Goal: Information Seeking & Learning: Learn about a topic

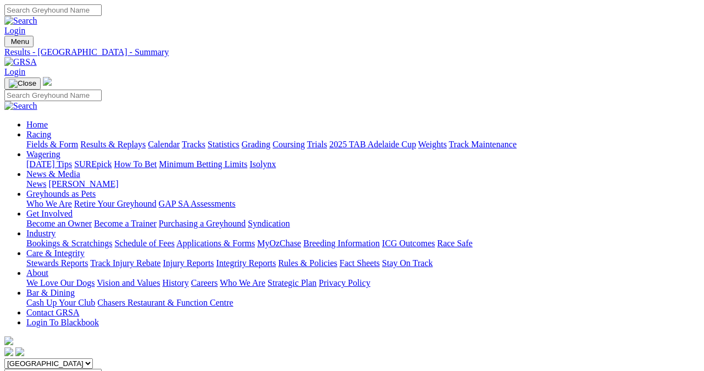
click at [119, 139] on link "Results & Replays" at bounding box center [112, 143] width 65 height 9
click at [42, 139] on link "Fields & Form" at bounding box center [52, 143] width 52 height 9
click at [35, 139] on link "Fields & Form" at bounding box center [52, 143] width 52 height 9
